Goal: Navigation & Orientation: Find specific page/section

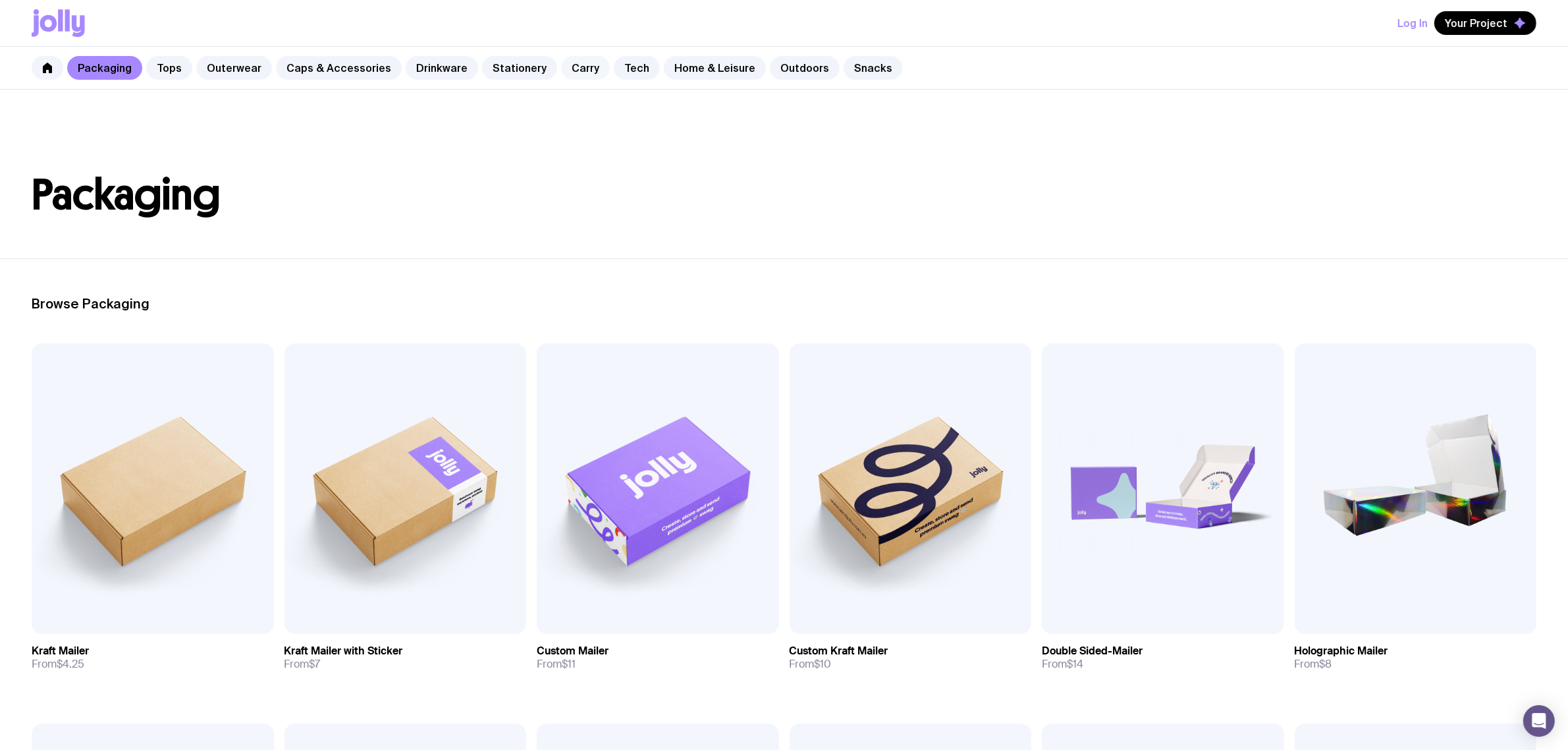
click at [569, 72] on link "Carry" at bounding box center [585, 68] width 49 height 24
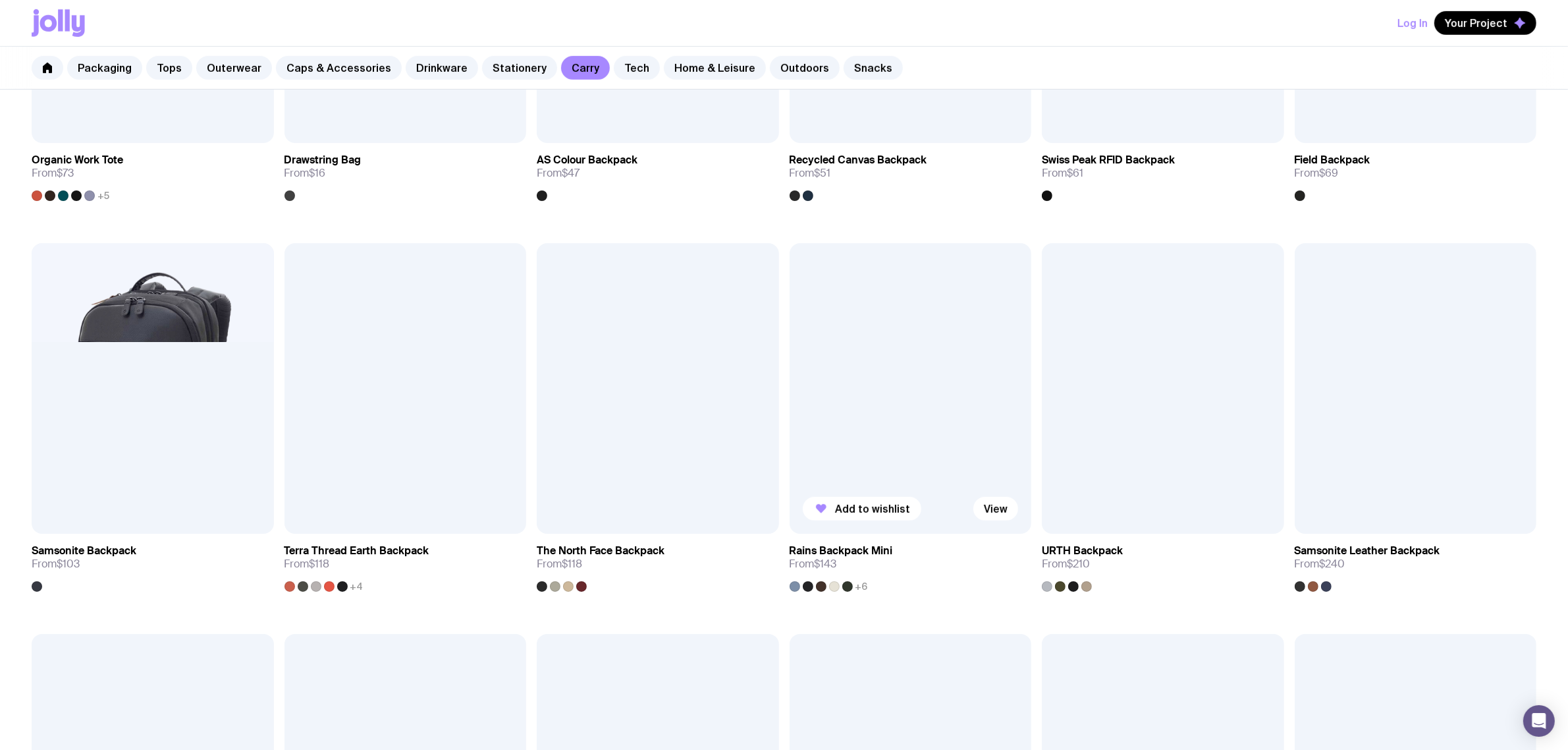
scroll to position [906, 0]
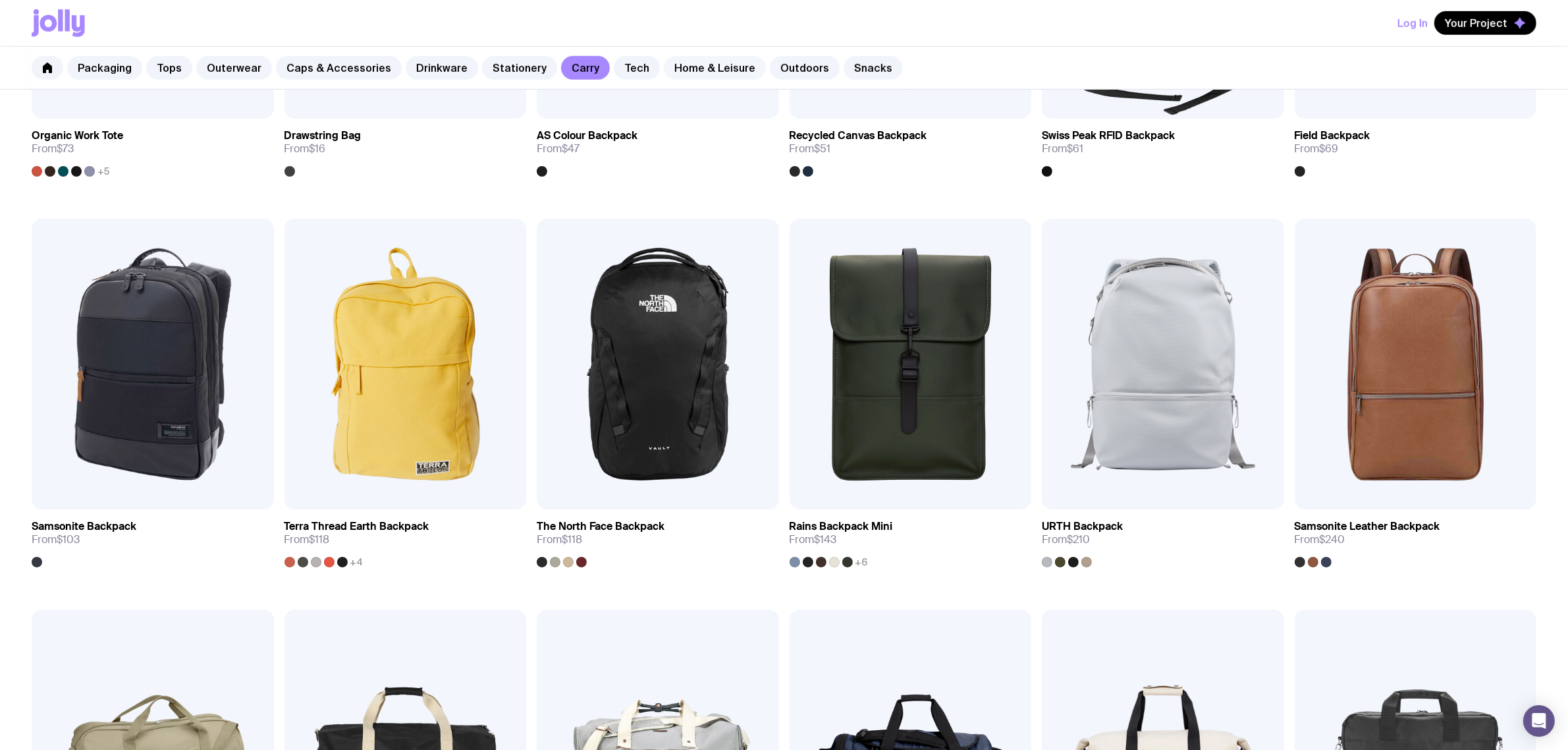
click at [705, 60] on link "Home & Leisure" at bounding box center [715, 68] width 102 height 24
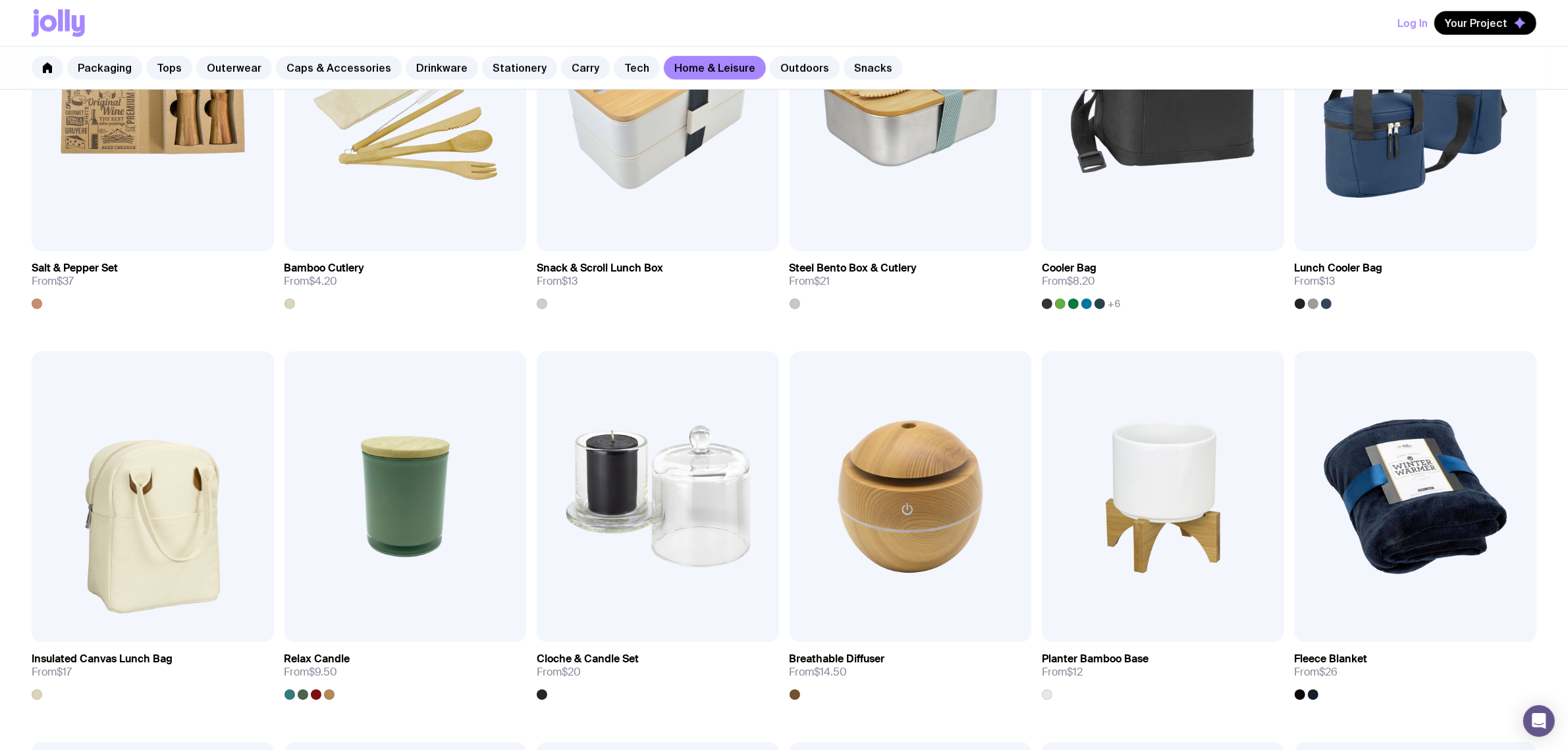
scroll to position [988, 0]
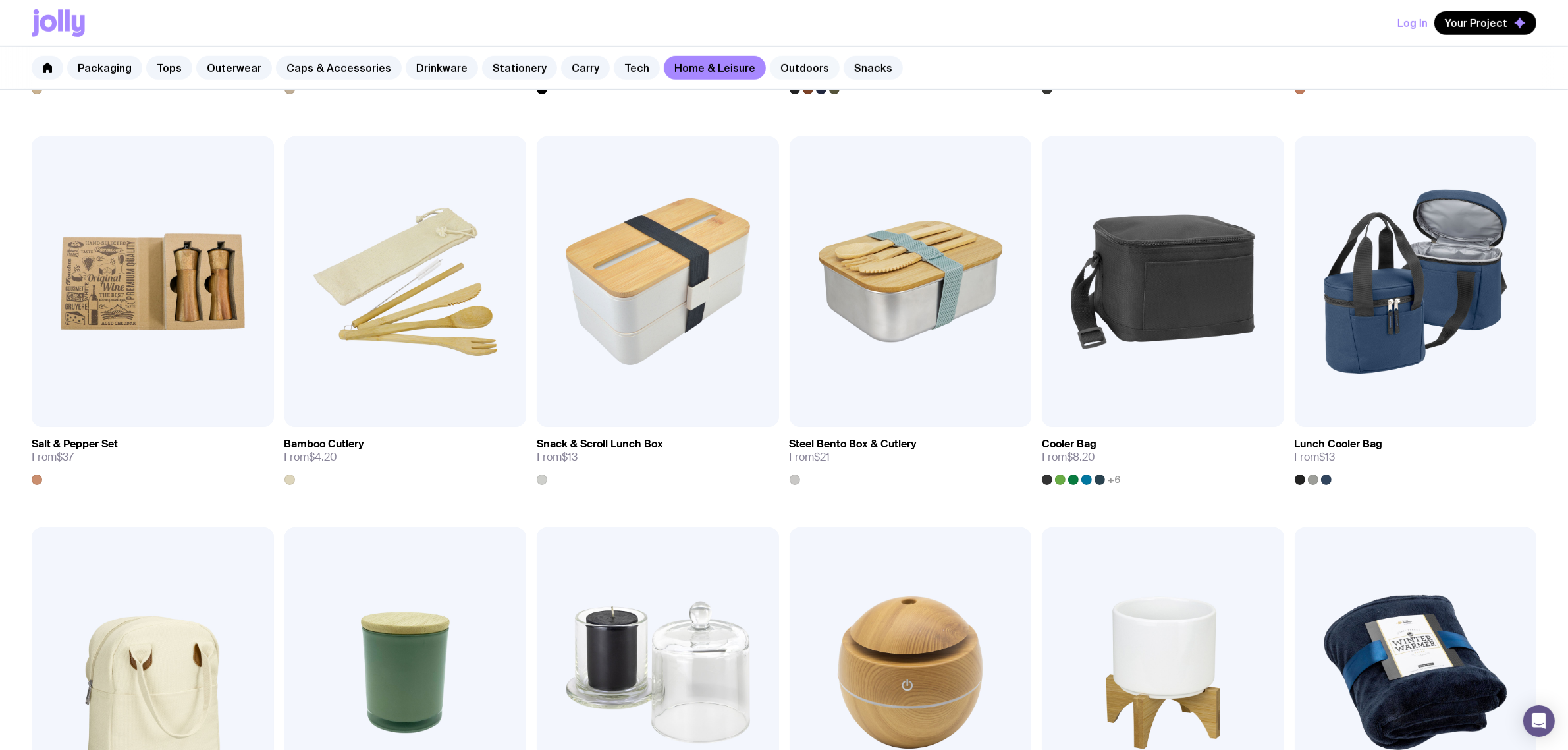
click at [786, 79] on link "Outdoors" at bounding box center [805, 68] width 70 height 24
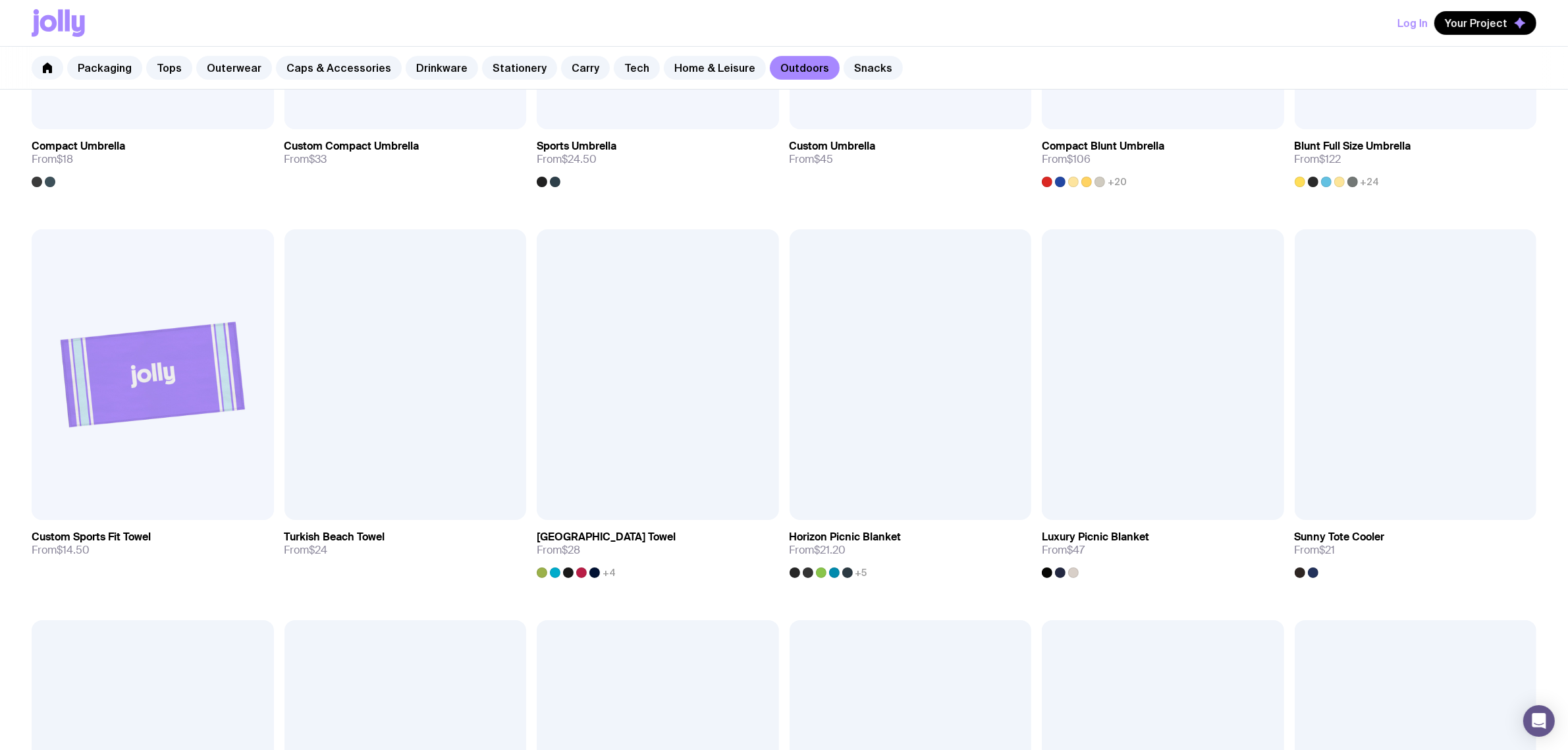
scroll to position [659, 0]
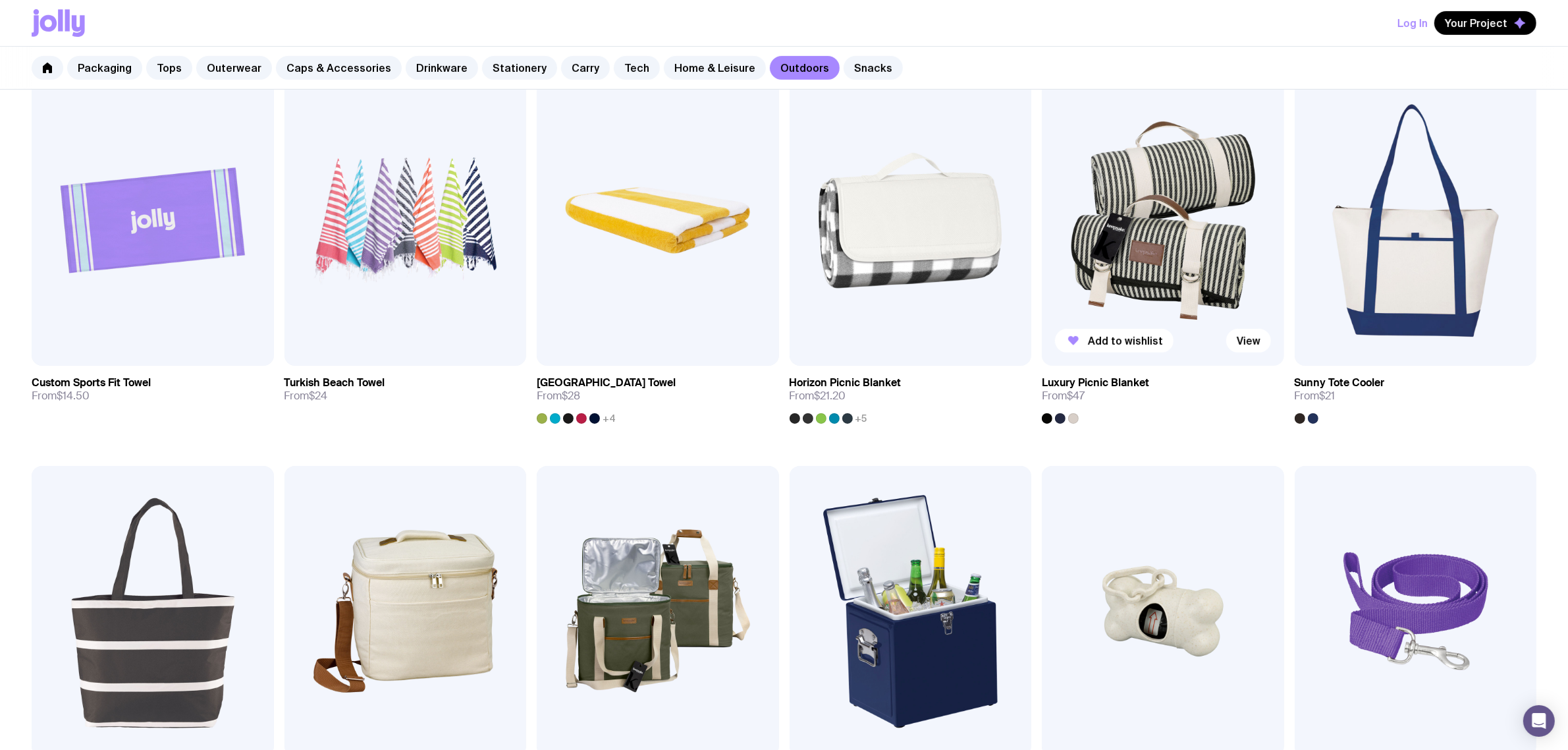
click at [1134, 270] on img at bounding box center [1163, 220] width 243 height 291
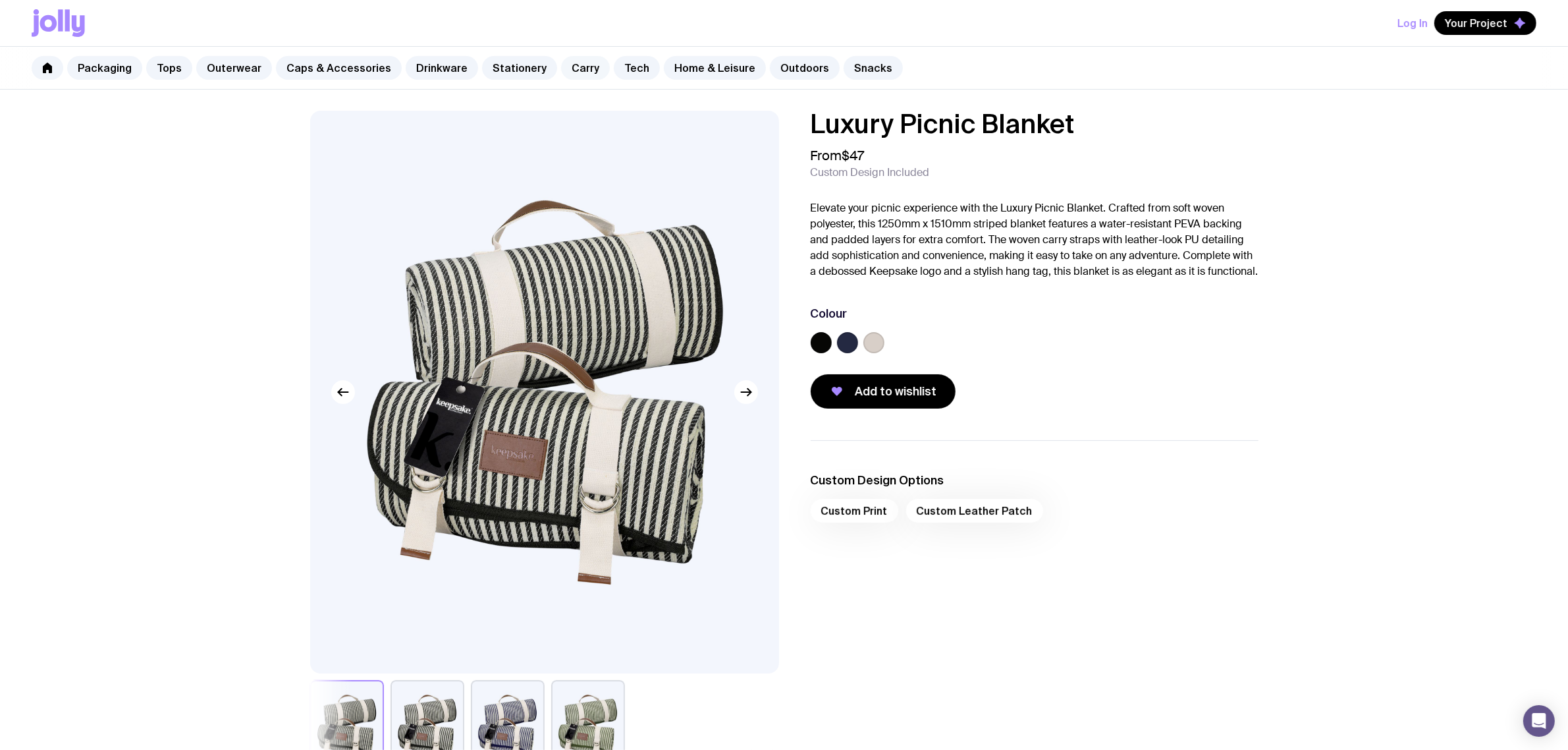
click at [561, 62] on link "Carry" at bounding box center [585, 68] width 49 height 24
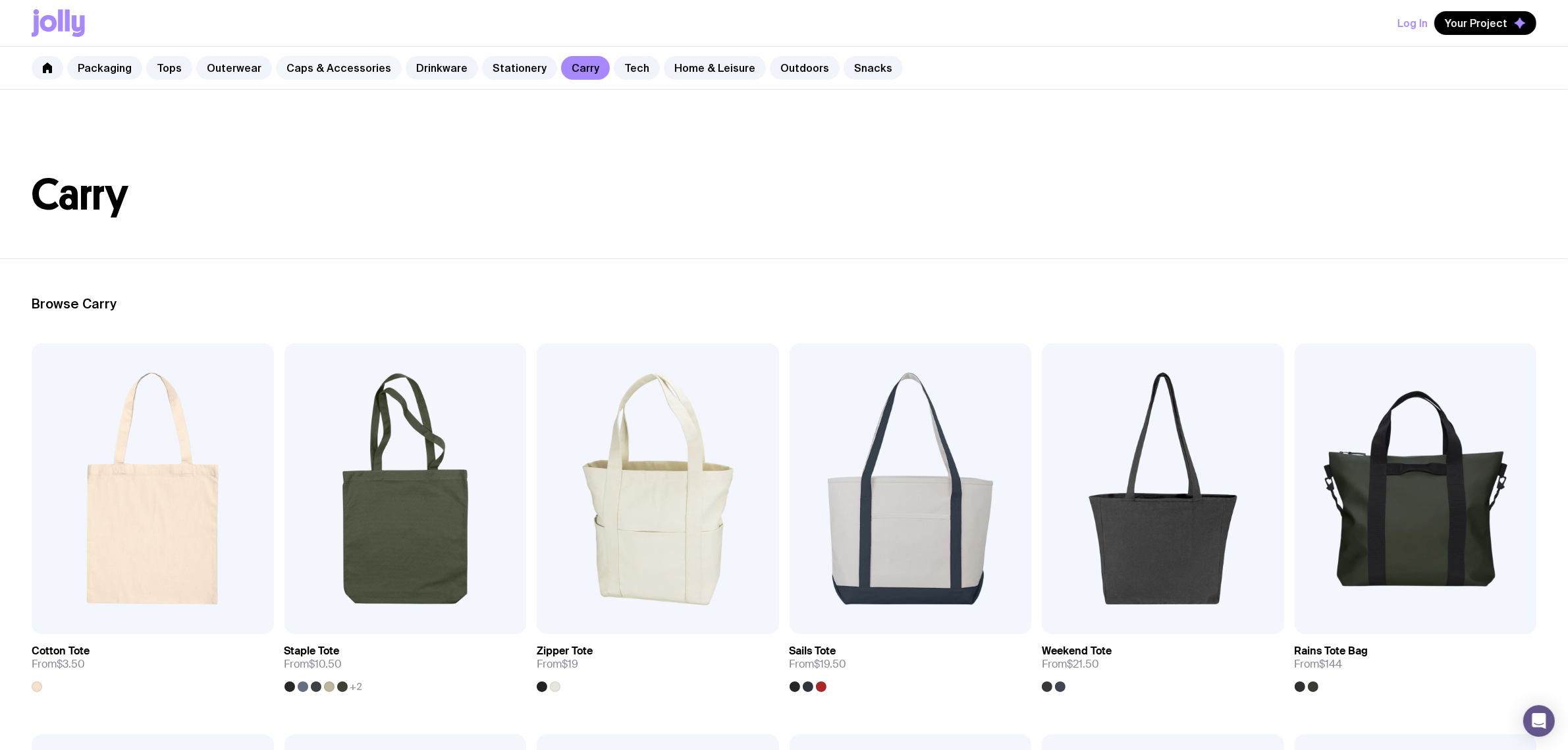
click at [331, 68] on link "Caps & Accessories" at bounding box center [338, 68] width 125 height 24
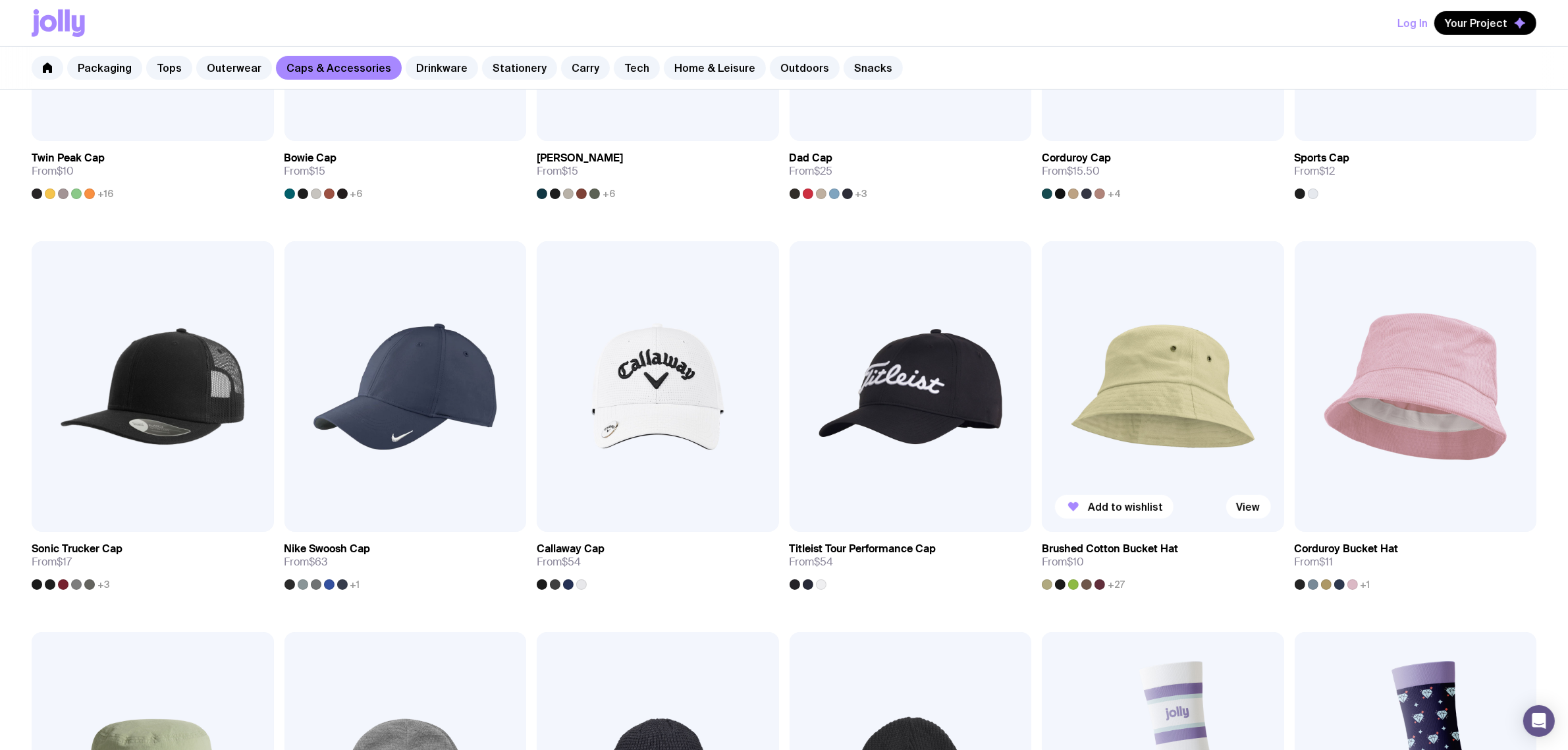
scroll to position [494, 0]
